Goal: Task Accomplishment & Management: Manage account settings

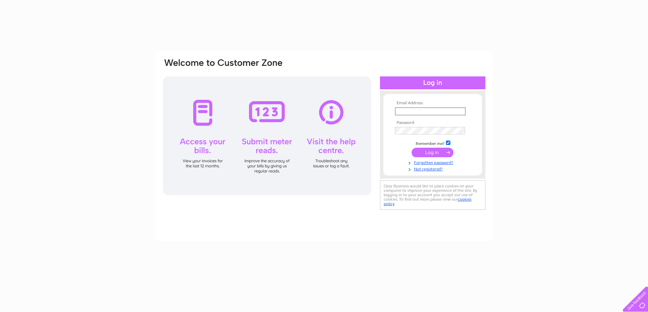
click at [407, 111] on input "text" at bounding box center [430, 111] width 71 height 8
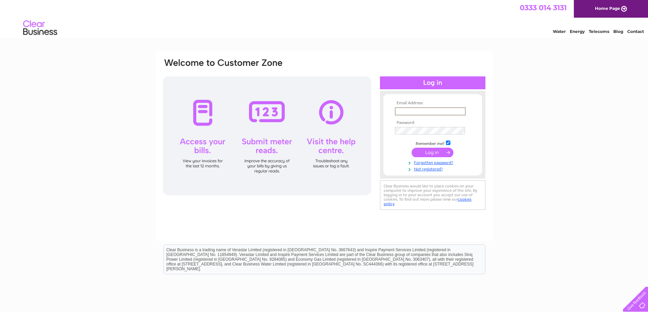
type input "claire.smith@seafield-estate.co.uk"
click at [411, 148] on input "submit" at bounding box center [432, 153] width 42 height 10
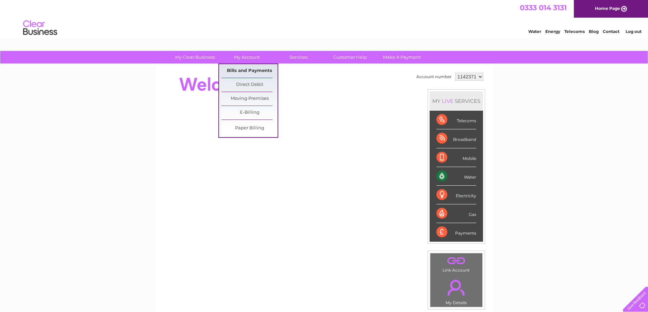
click at [239, 70] on link "Bills and Payments" at bounding box center [249, 71] width 56 height 14
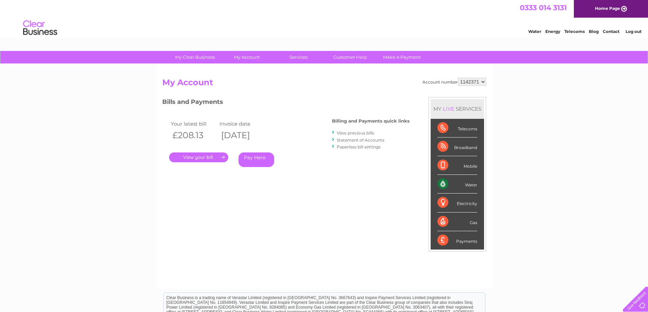
click at [189, 155] on link "." at bounding box center [198, 158] width 59 height 10
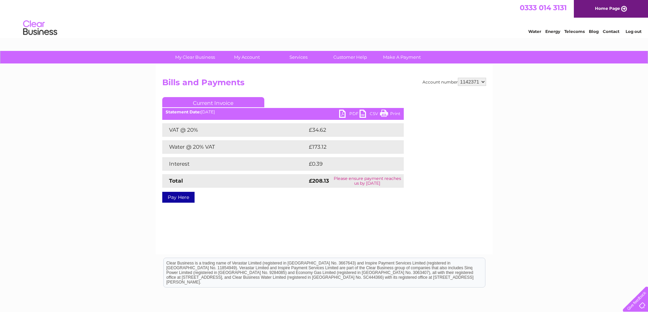
click at [351, 111] on link "PDF" at bounding box center [349, 115] width 20 height 10
click at [391, 57] on link "Make A Payment" at bounding box center [402, 57] width 56 height 13
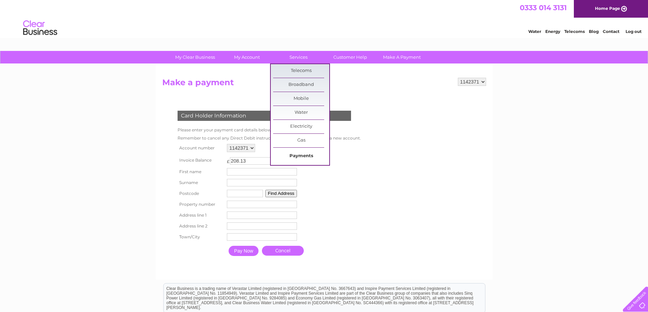
click at [300, 157] on link "Payments" at bounding box center [301, 157] width 56 height 14
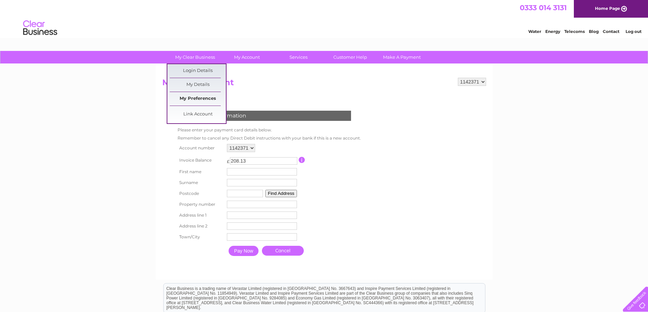
click at [206, 96] on link "My Preferences" at bounding box center [198, 99] width 56 height 14
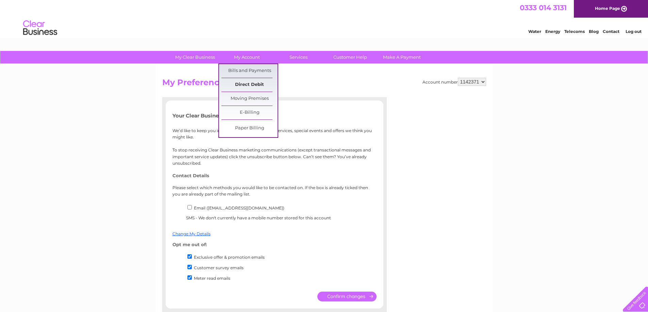
click at [246, 85] on link "Direct Debit" at bounding box center [249, 85] width 56 height 14
